Goal: Task Accomplishment & Management: Manage account settings

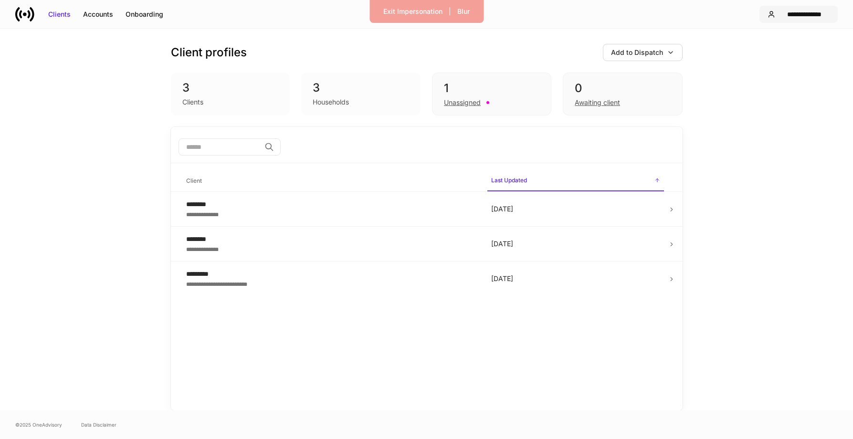
click at [822, 17] on div "**********" at bounding box center [804, 15] width 51 height 10
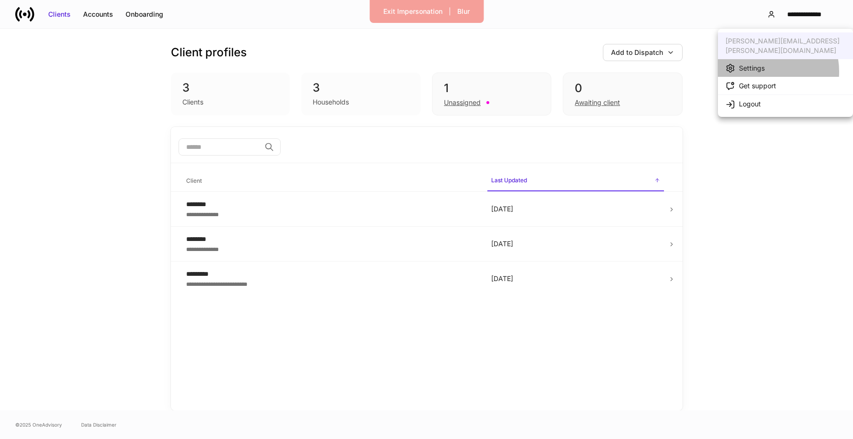
click at [762, 63] on div "Settings" at bounding box center [752, 68] width 26 height 10
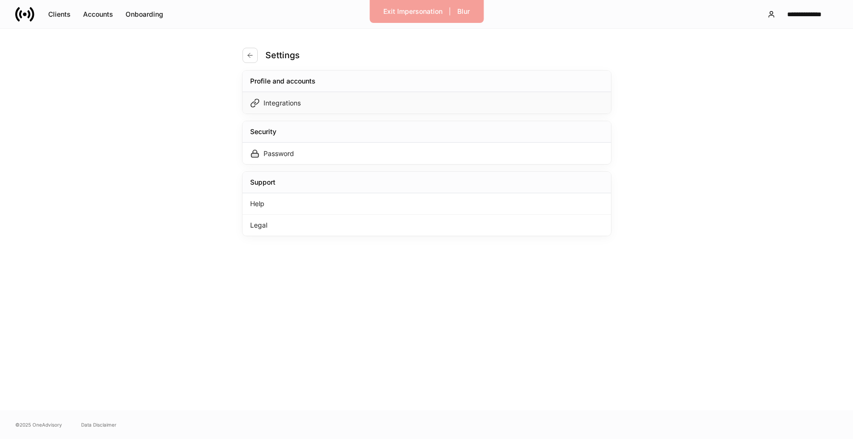
click at [413, 102] on div "Integrations" at bounding box center [426, 102] width 368 height 21
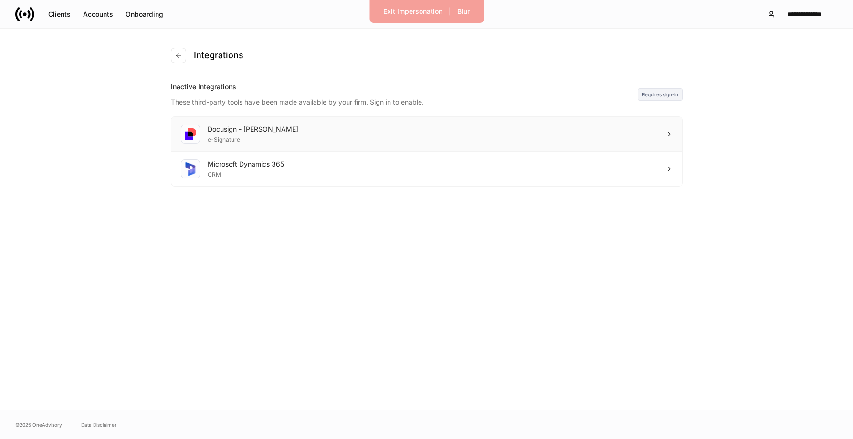
click at [385, 133] on div "Docusign - Schwab e-Signature" at bounding box center [426, 134] width 510 height 35
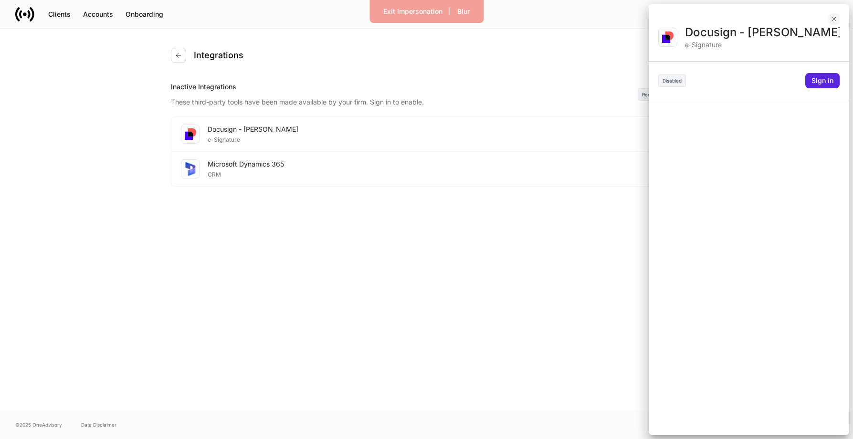
click at [834, 23] on button "button" at bounding box center [833, 18] width 11 height 11
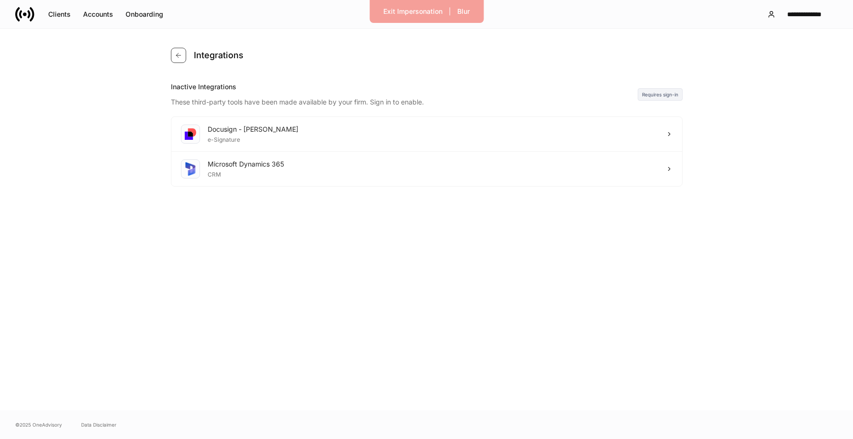
click at [175, 59] on button "button" at bounding box center [178, 55] width 15 height 15
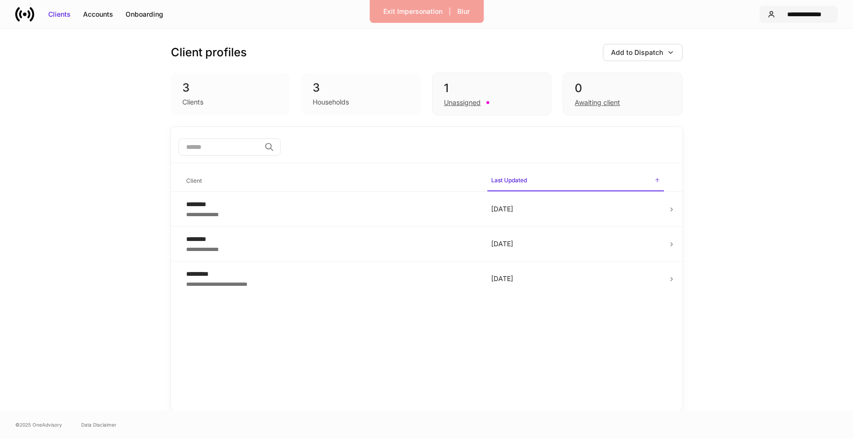
click at [800, 14] on div "**********" at bounding box center [804, 15] width 51 height 10
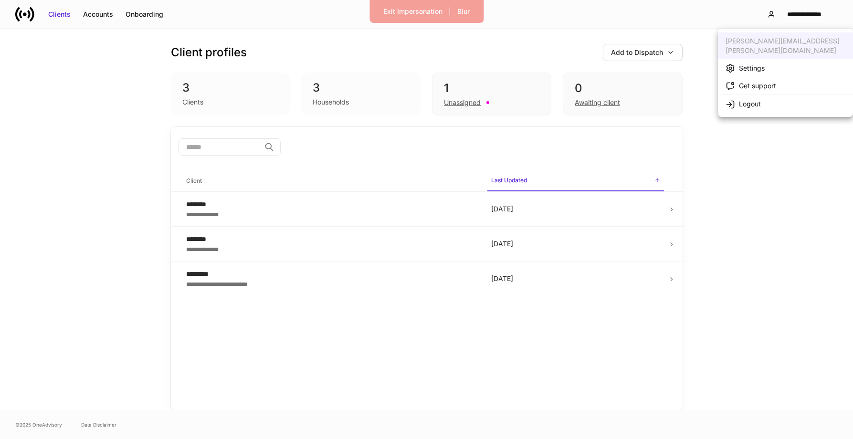
click at [751, 63] on div "Settings" at bounding box center [752, 68] width 26 height 10
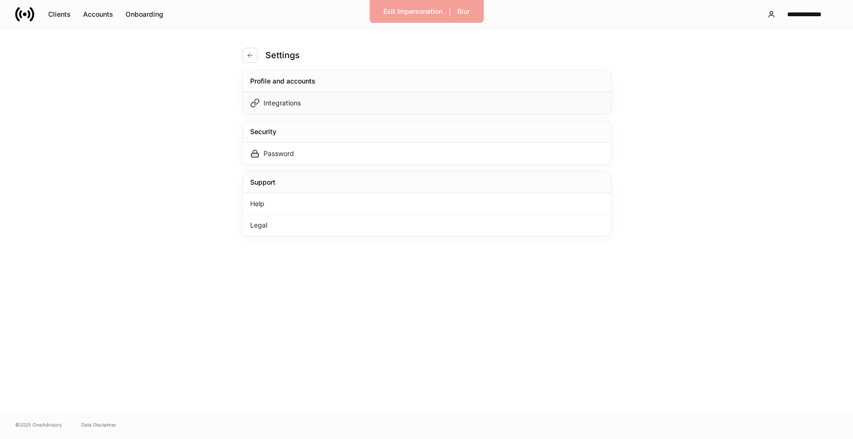
click at [343, 97] on div "Integrations" at bounding box center [426, 102] width 368 height 21
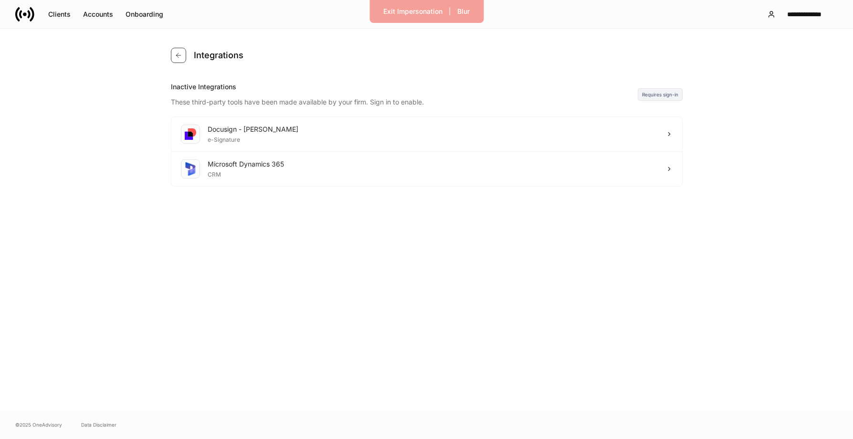
click at [181, 51] on button "button" at bounding box center [178, 55] width 15 height 15
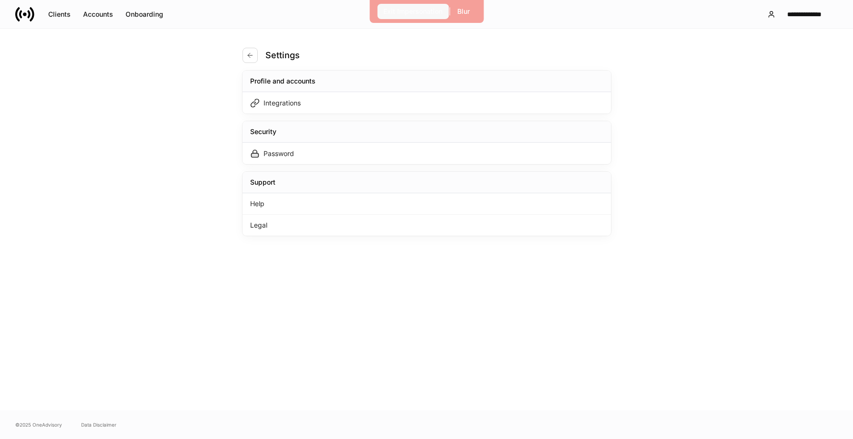
click at [400, 8] on div "Exit Impersonation" at bounding box center [412, 12] width 59 height 10
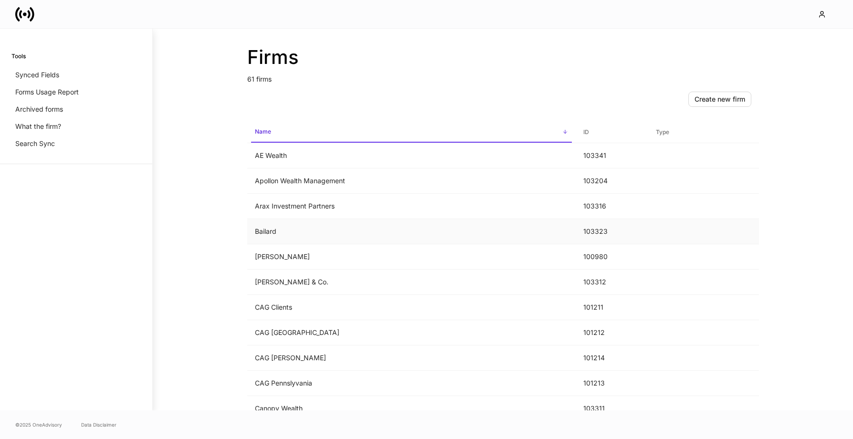
click at [334, 233] on td "Bailard" at bounding box center [411, 231] width 328 height 25
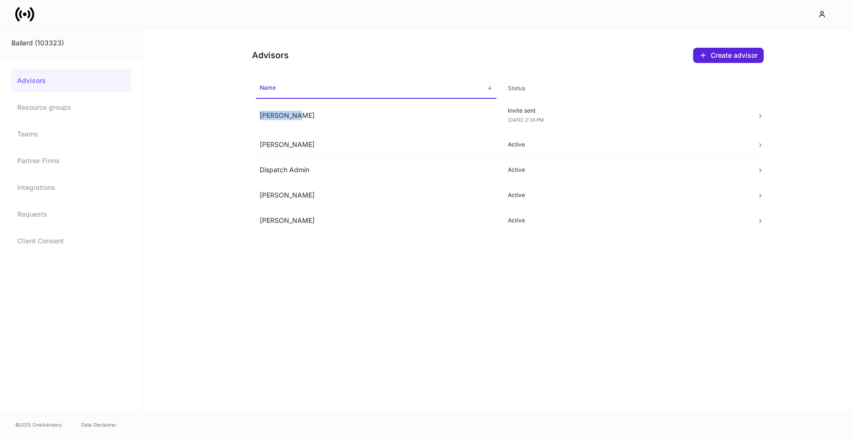
drag, startPoint x: 361, startPoint y: 117, endPoint x: 354, endPoint y: 57, distance: 60.6
click at [354, 57] on div "Advisors Create advisor Name sorted ascending Status Amit Valia Invite sent Sep…" at bounding box center [507, 131] width 572 height 204
click at [340, 46] on div "Advisors Create advisor" at bounding box center [507, 50] width 511 height 42
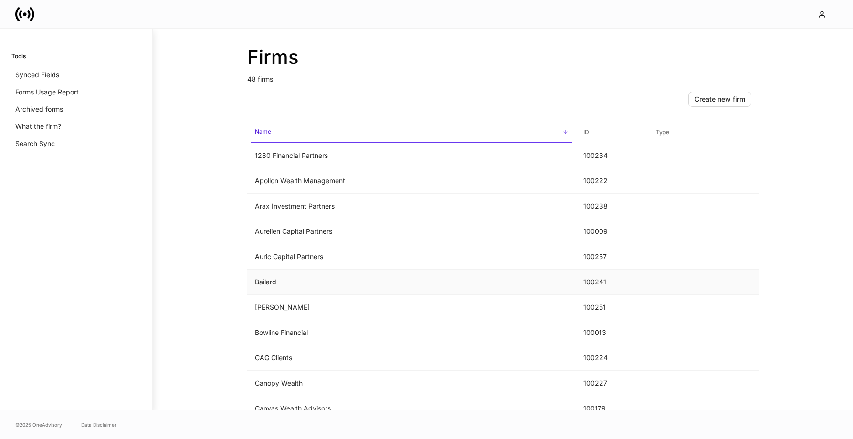
click at [350, 271] on td "Bailard" at bounding box center [411, 282] width 328 height 25
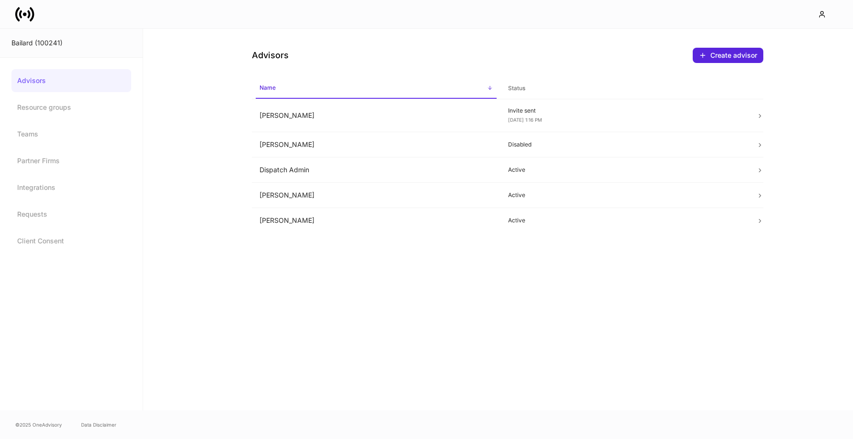
click at [827, 23] on div at bounding box center [426, 14] width 853 height 28
click at [822, 10] on icon "button" at bounding box center [822, 14] width 8 height 8
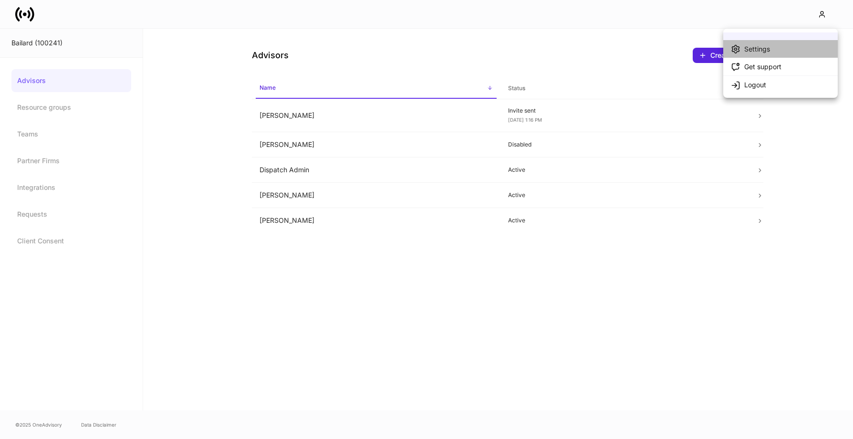
click at [754, 49] on div "Settings" at bounding box center [757, 49] width 26 height 10
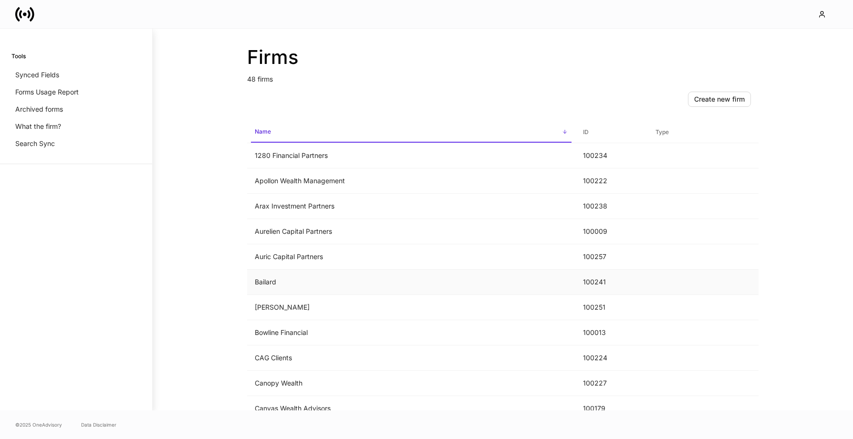
click at [322, 287] on td "Bailard" at bounding box center [411, 282] width 328 height 25
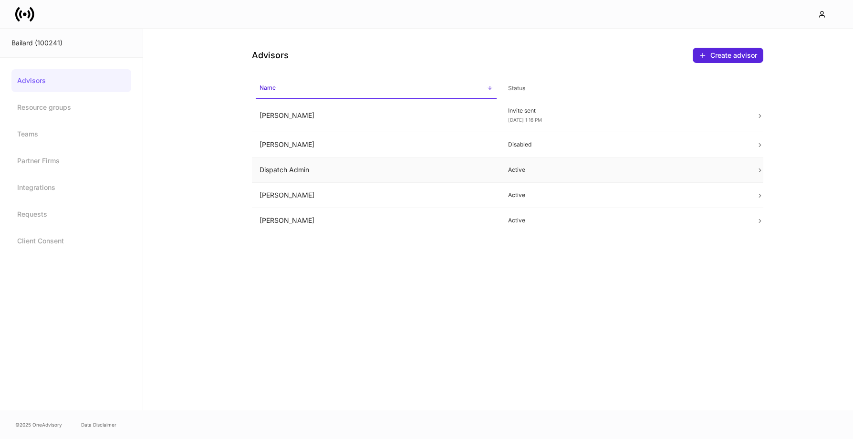
click at [353, 168] on td "Dispatch Admin" at bounding box center [376, 169] width 249 height 25
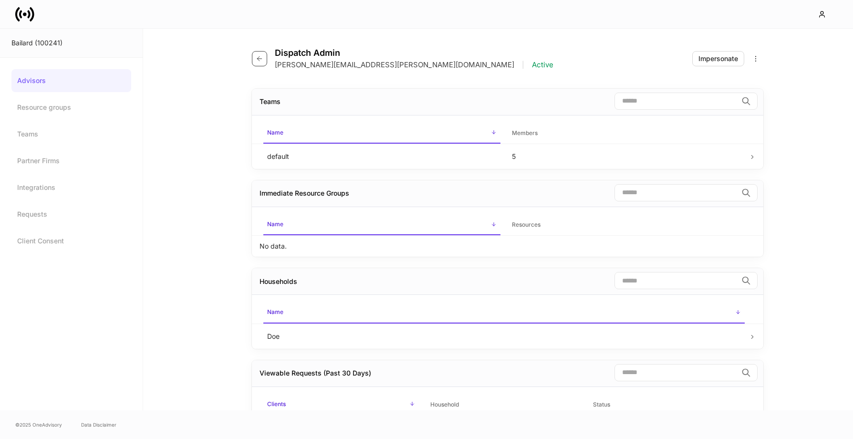
click at [260, 62] on icon "button" at bounding box center [260, 59] width 8 height 8
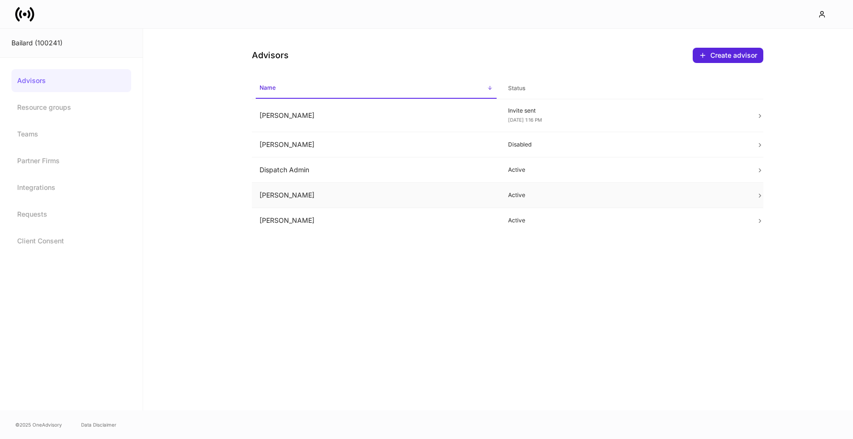
click at [324, 198] on td "Eric Greco" at bounding box center [376, 195] width 249 height 25
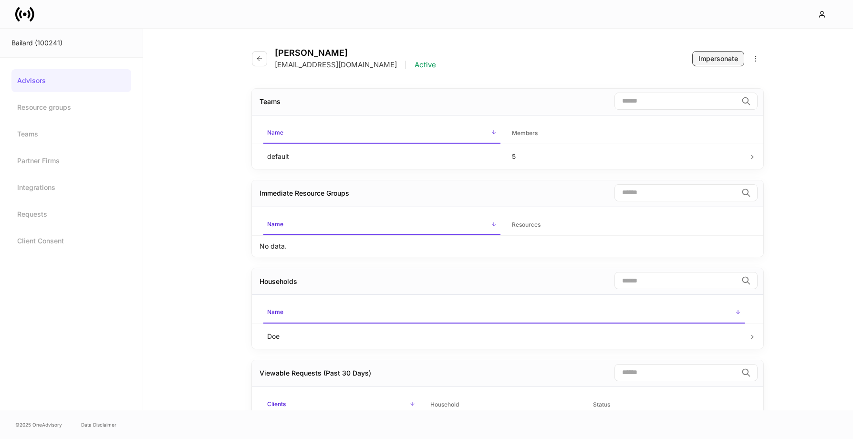
click at [723, 59] on div "Impersonate" at bounding box center [718, 59] width 40 height 10
